Goal: Task Accomplishment & Management: Complete application form

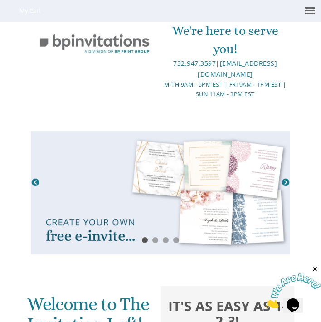
click at [103, 230] on link at bounding box center [160, 192] width 259 height 123
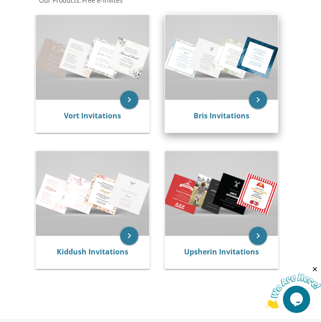
scroll to position [196, 0]
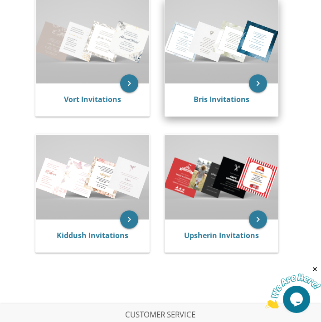
click at [241, 87] on div "Bris Invitations" at bounding box center [221, 99] width 113 height 33
click at [256, 79] on icon "keyboard_arrow_right" at bounding box center [258, 83] width 18 height 18
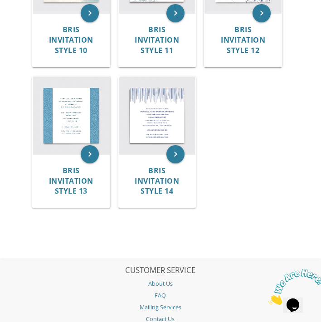
scroll to position [671, 0]
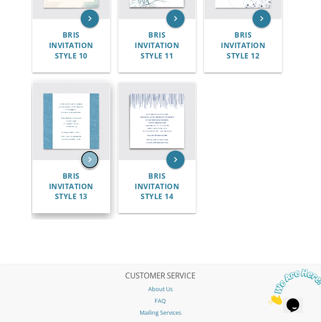
click at [91, 163] on icon "keyboard_arrow_right" at bounding box center [90, 159] width 18 height 18
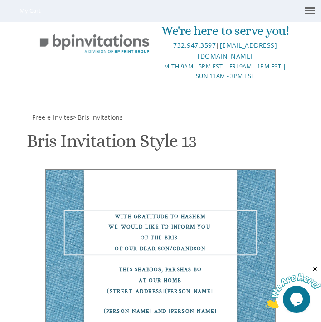
scroll to position [292, 0]
drag, startPoint x: 97, startPoint y: 231, endPoint x: 133, endPoint y: 238, distance: 37.1
type textarea "With gratitude to Hashem We would like to inform you of the bris of our dear son"
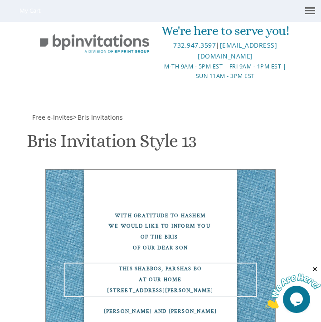
drag, startPoint x: 52, startPoint y: 264, endPoint x: 160, endPoint y: 263, distance: 108.3
drag, startPoint x: 89, startPoint y: 275, endPoint x: 38, endPoint y: 277, distance: 51.2
drag, startPoint x: 53, startPoint y: 285, endPoint x: 88, endPoint y: 285, distance: 35.3
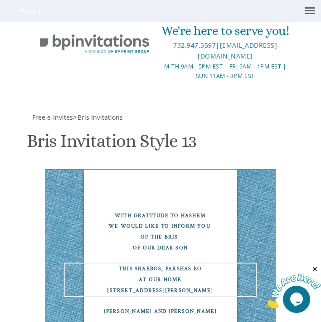
drag, startPoint x: 94, startPoint y: 293, endPoint x: 33, endPoint y: 296, distance: 61.7
type textarea "Tuesday At Bais Medrash Nachlas Dovid 1589 East 28th Street Brooklyn, NY"
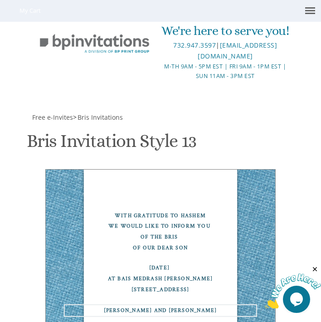
drag, startPoint x: 70, startPoint y: 291, endPoint x: 44, endPoint y: 292, distance: 26.3
drag, startPoint x: 81, startPoint y: 292, endPoint x: 129, endPoint y: 291, distance: 48.0
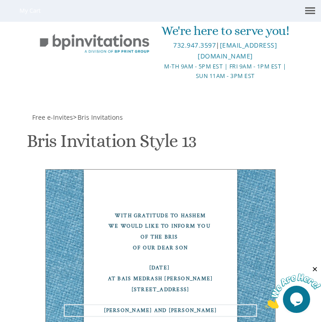
type textarea "Yossi and Esther Botknecht"
drag, startPoint x: 51, startPoint y: 268, endPoint x: 144, endPoint y: 267, distance: 92.9
drag, startPoint x: 54, startPoint y: 278, endPoint x: 122, endPoint y: 280, distance: 68.4
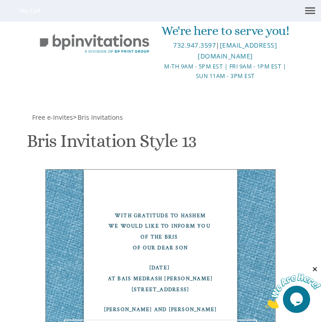
scroll to position [419, 0]
type textarea "Kopie and Reena Botknecht Aron Dovid and Malka Levenson"
type input "jobot98@gmail.com"
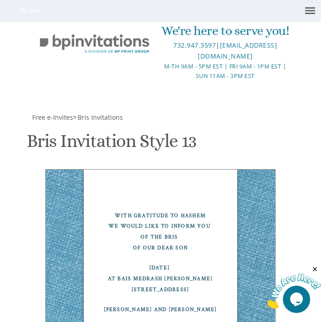
scroll to position [298, 0]
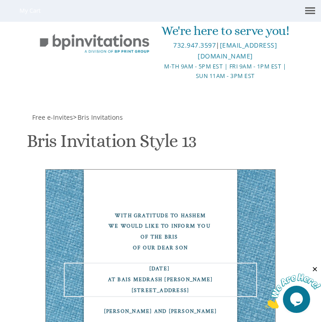
scroll to position [282, 0]
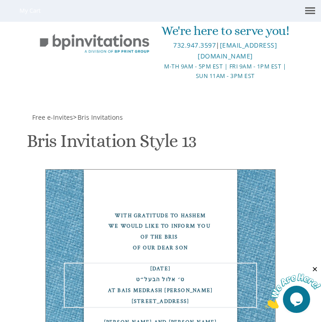
scroll to position [10, 0]
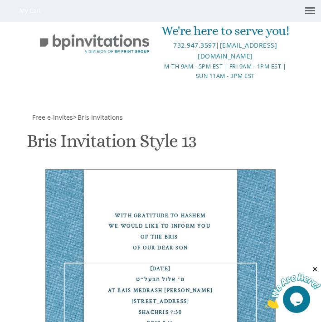
drag, startPoint x: 111, startPoint y: 264, endPoint x: 127, endPoint y: 267, distance: 16.7
type textarea "Tuesday September 2 ט׳ אלול הבעל״ט At Bais Medrash Nachlas Dovid 1589 East 28th…"
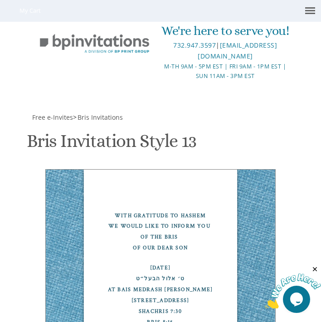
click at [127, 262] on div "Tuesday September 2 ט׳ אלול הבעל״ט At Bais Medrash Nachlas Dovid 1589 East 28th…" at bounding box center [160, 294] width 193 height 65
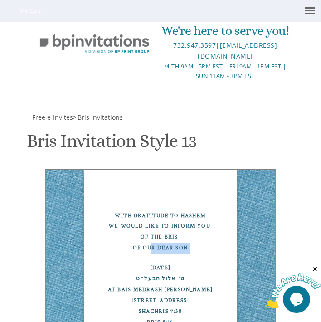
drag, startPoint x: 147, startPoint y: 71, endPoint x: 153, endPoint y: 58, distance: 14.4
click at [153, 169] on div "With gratitude to Hashem We would like to inform you of the bris of our dear so…" at bounding box center [160, 292] width 230 height 246
click at [163, 262] on div "Tuesday September 2 ט׳ אלול הבעל״ט At Bais Medrash Nachlas Dovid 1589 East 28th…" at bounding box center [160, 294] width 193 height 65
